Goal: Task Accomplishment & Management: Manage account settings

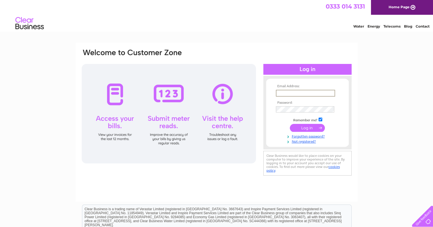
click at [301, 90] on input "text" at bounding box center [305, 93] width 59 height 7
type input "cjkilgour@gmail.com"
click at [290, 124] on input "submit" at bounding box center [307, 128] width 35 height 8
click at [304, 128] on input "submit" at bounding box center [307, 128] width 35 height 8
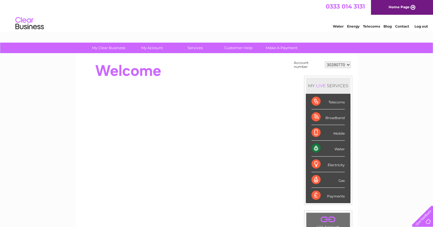
click at [346, 67] on select "30280770" at bounding box center [338, 64] width 26 height 7
drag, startPoint x: 317, startPoint y: 148, endPoint x: 326, endPoint y: 149, distance: 8.9
click at [317, 148] on div "Water" at bounding box center [327, 149] width 33 height 16
click at [343, 150] on div "Water" at bounding box center [327, 149] width 33 height 16
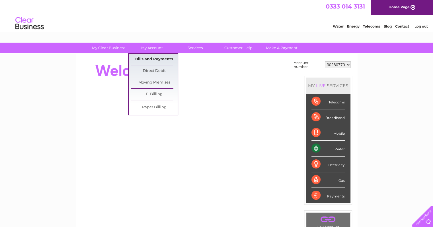
click at [146, 62] on link "Bills and Payments" at bounding box center [154, 59] width 47 height 11
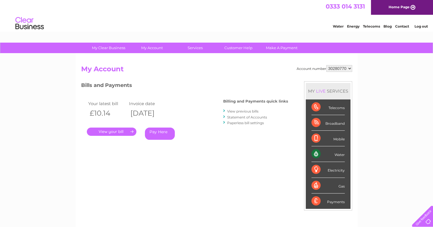
click at [126, 133] on link "." at bounding box center [112, 132] width 50 height 8
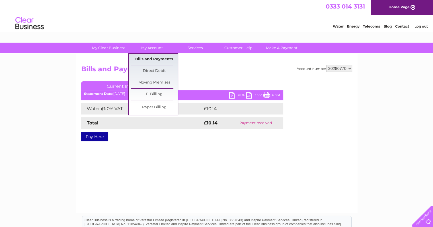
click at [141, 56] on link "Bills and Payments" at bounding box center [154, 59] width 47 height 11
